Goal: Check status: Check status

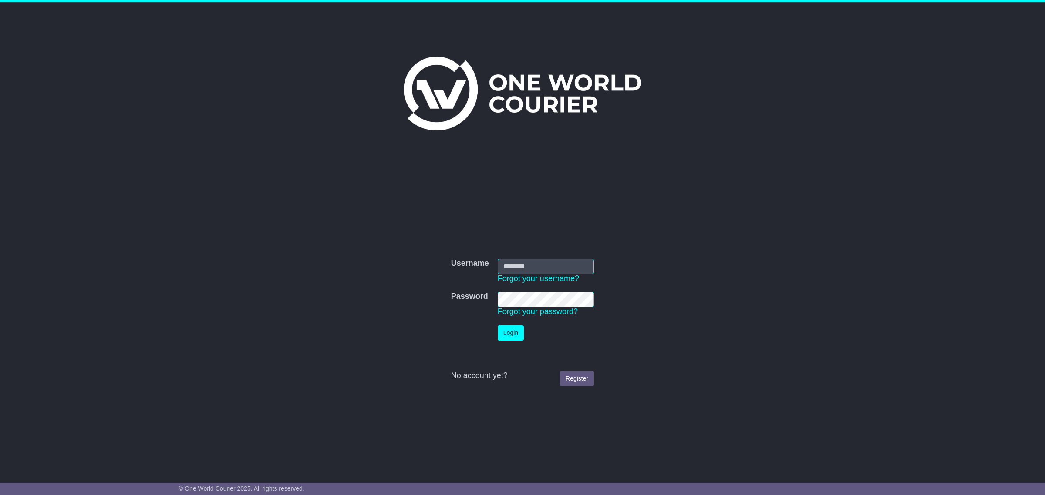
type input "**********"
click at [511, 333] on button "Login" at bounding box center [510, 333] width 26 height 15
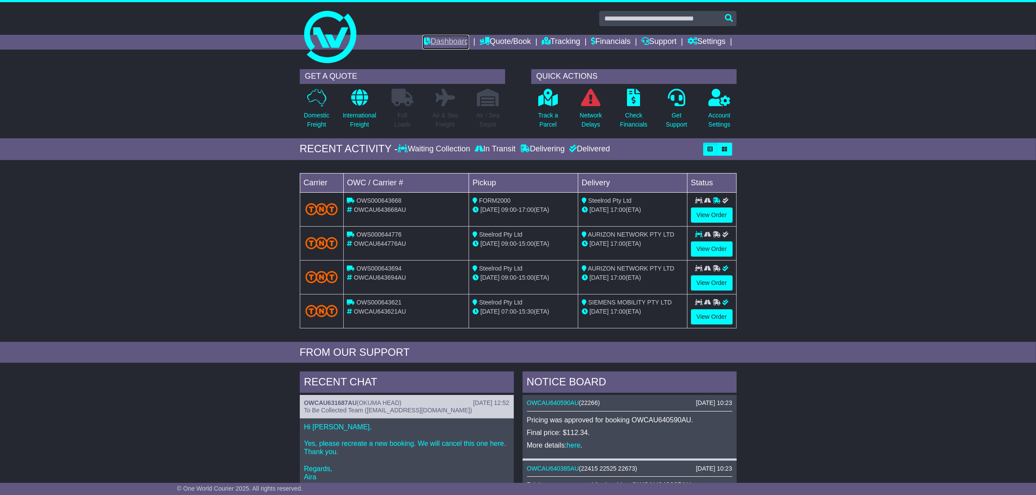
click at [447, 40] on link "Dashboard" at bounding box center [446, 42] width 47 height 15
click at [561, 42] on link "Tracking" at bounding box center [561, 42] width 38 height 15
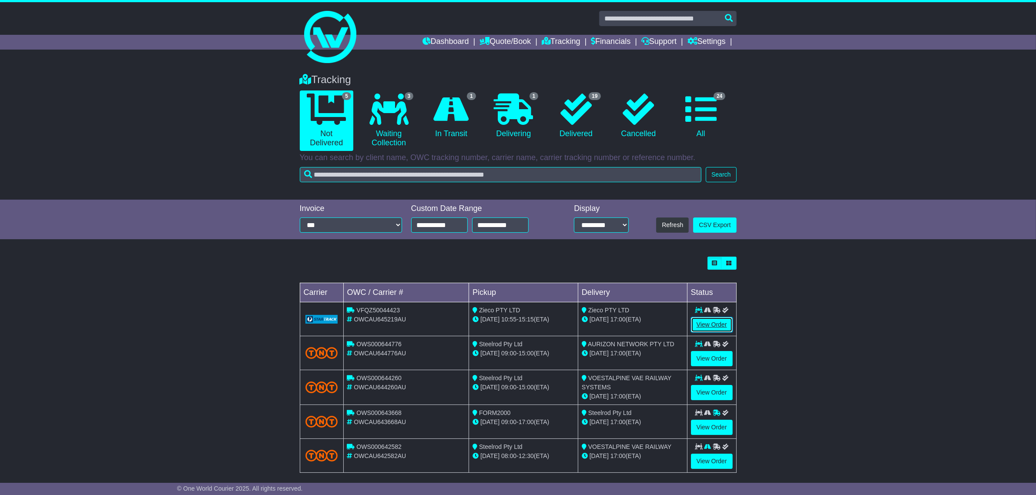
click at [725, 323] on link "View Order" at bounding box center [712, 324] width 42 height 15
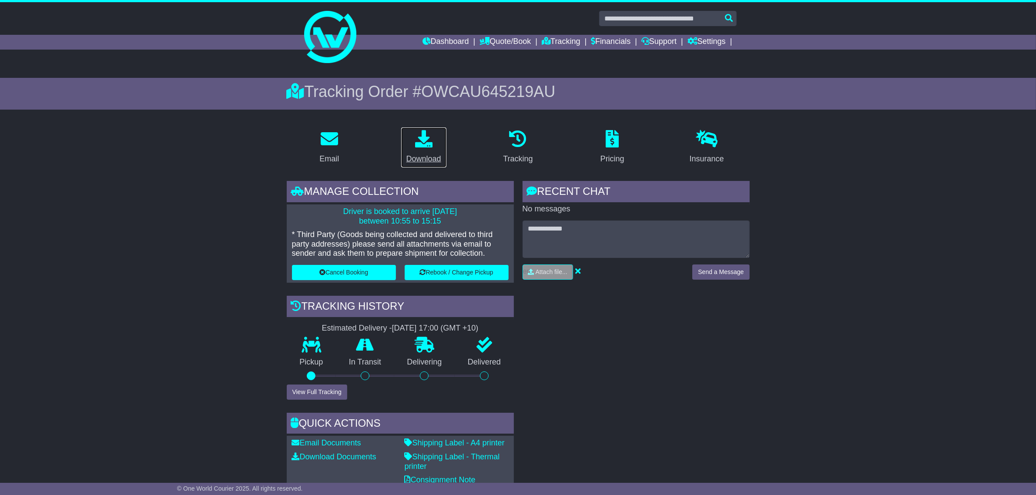
click at [417, 136] on icon at bounding box center [423, 138] width 17 height 17
